Goal: Find contact information: Find contact information

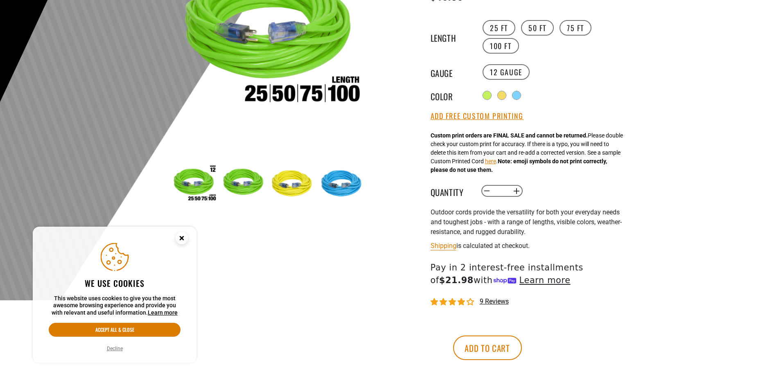
scroll to position [164, 0]
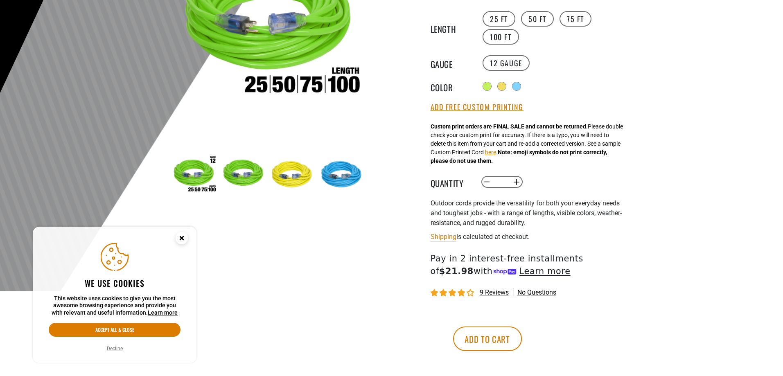
click at [180, 238] on circle "Cookie Consent" at bounding box center [182, 238] width 12 height 12
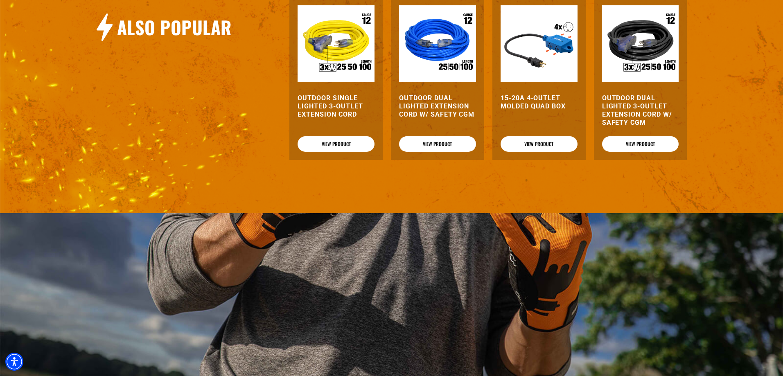
scroll to position [1552, 0]
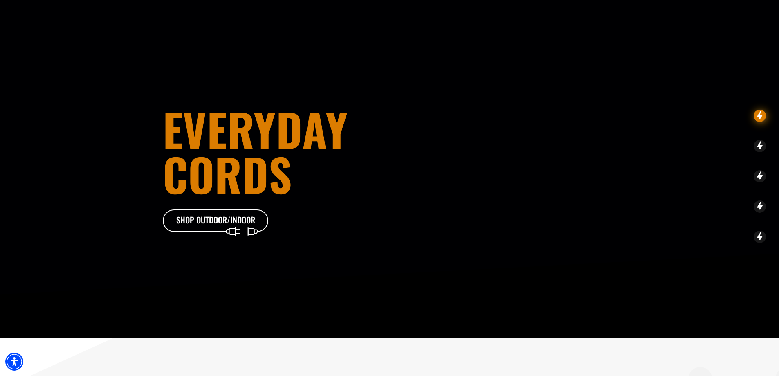
scroll to position [1317, 0]
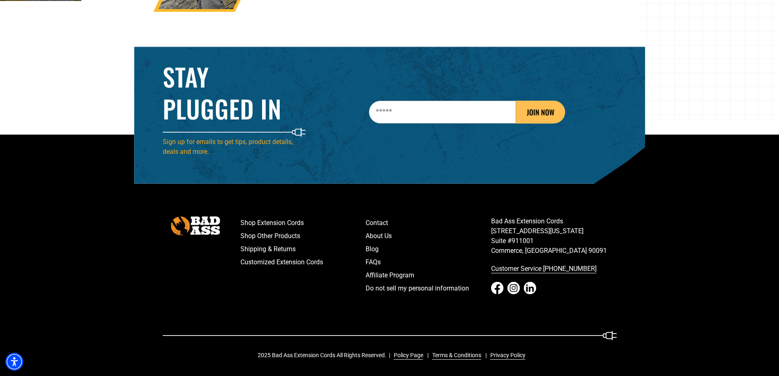
click at [554, 245] on p "Bad Ass Extension Cords 5670 East Washington Blvd. Suite #911001 Commerce, CA 9…" at bounding box center [554, 235] width 126 height 39
drag, startPoint x: 555, startPoint y: 252, endPoint x: 477, endPoint y: 239, distance: 78.8
click at [477, 239] on div "Shop Extension Cords Shop Other Products Shipping & Returns Customized Extensio…" at bounding box center [428, 263] width 389 height 95
click at [506, 238] on p "Bad Ass Extension Cords 5670 East Washington Blvd. Suite #911001 Commerce, CA 9…" at bounding box center [554, 235] width 126 height 39
click at [504, 225] on p "Bad Ass Extension Cords 5670 East Washington Blvd. Suite #911001 Commerce, CA 9…" at bounding box center [554, 235] width 126 height 39
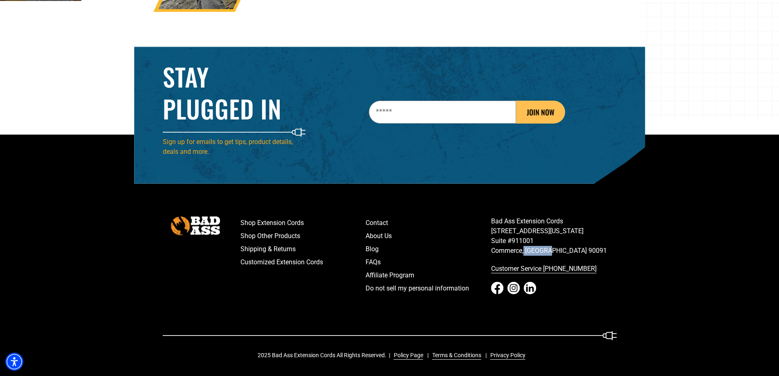
drag, startPoint x: 525, startPoint y: 250, endPoint x: 551, endPoint y: 248, distance: 26.6
click at [551, 248] on p "Bad Ass Extension Cords 5670 East Washington Blvd. Suite #911001 Commerce, CA 9…" at bounding box center [554, 235] width 126 height 39
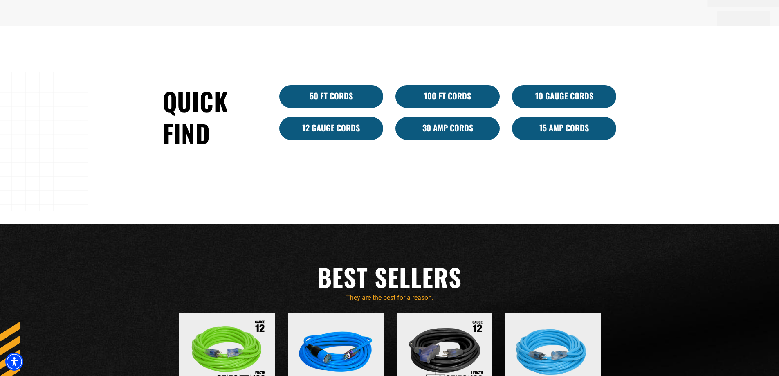
scroll to position [0, 0]
